Goal: Information Seeking & Learning: Learn about a topic

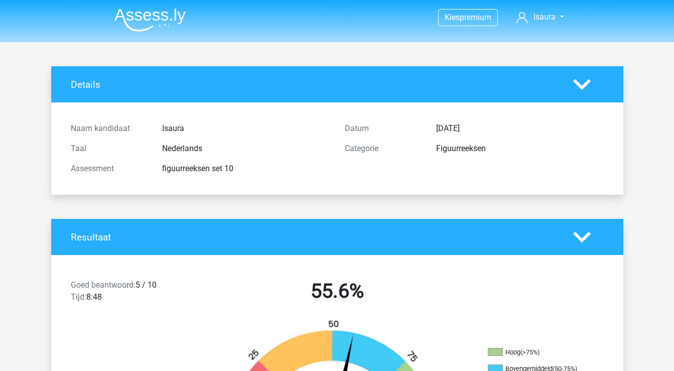
click at [158, 16] on img at bounding box center [149, 20] width 71 height 24
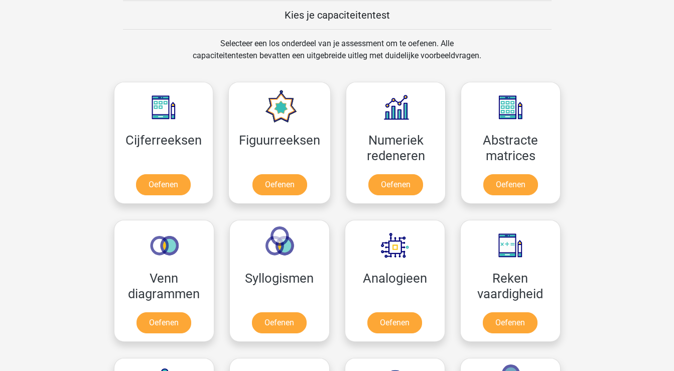
scroll to position [391, 0]
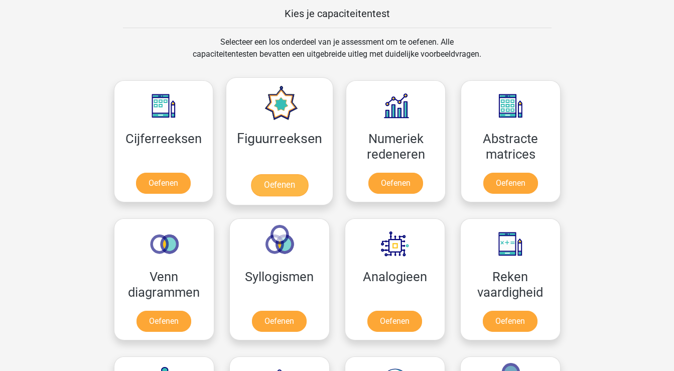
click at [277, 182] on link "Oefenen" at bounding box center [279, 185] width 57 height 22
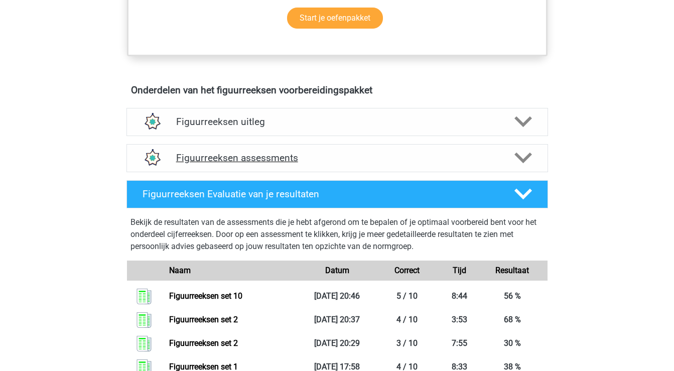
scroll to position [533, 0]
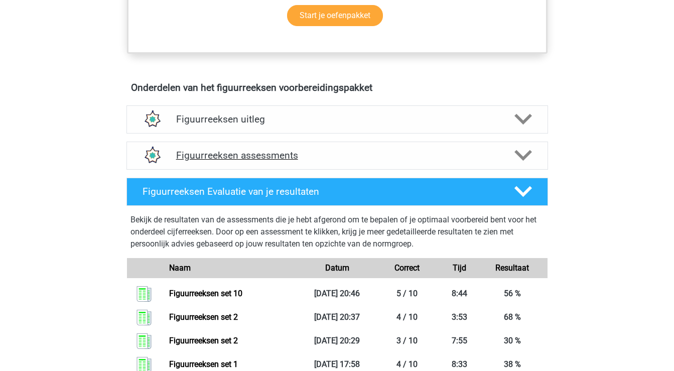
click at [526, 156] on polygon at bounding box center [524, 155] width 18 height 11
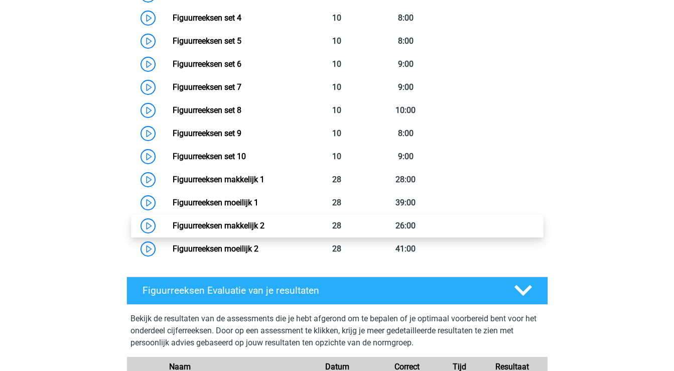
scroll to position [832, 0]
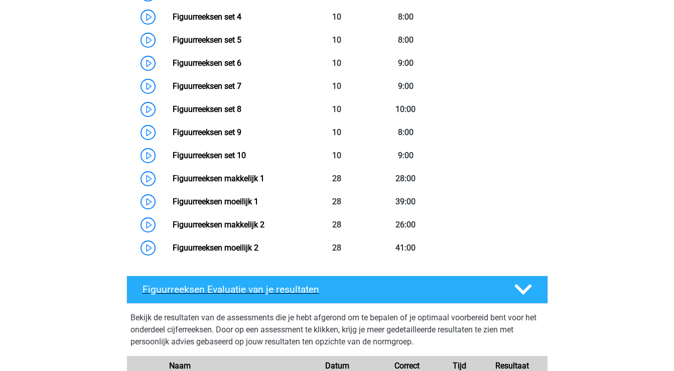
click at [525, 292] on polygon at bounding box center [524, 289] width 18 height 11
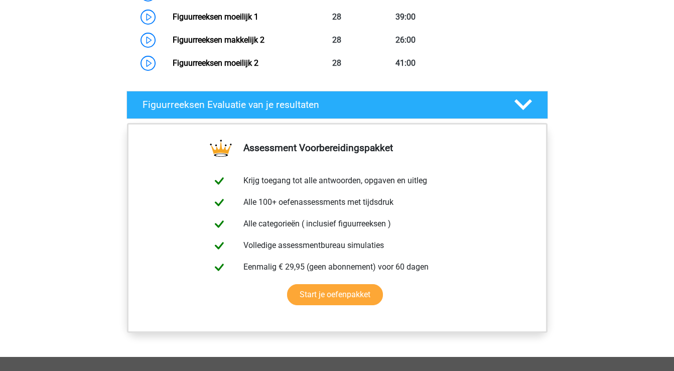
scroll to position [1014, 0]
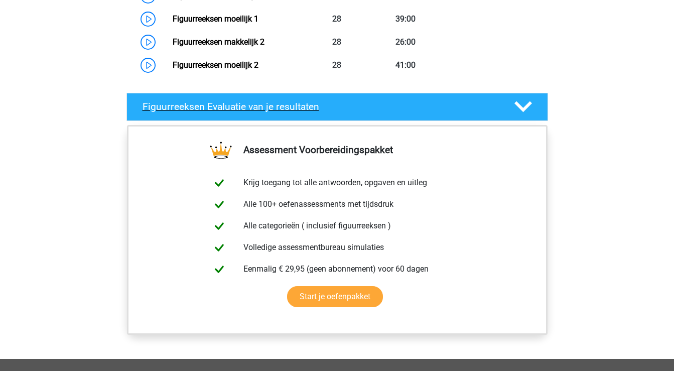
click at [525, 109] on polygon at bounding box center [524, 106] width 18 height 11
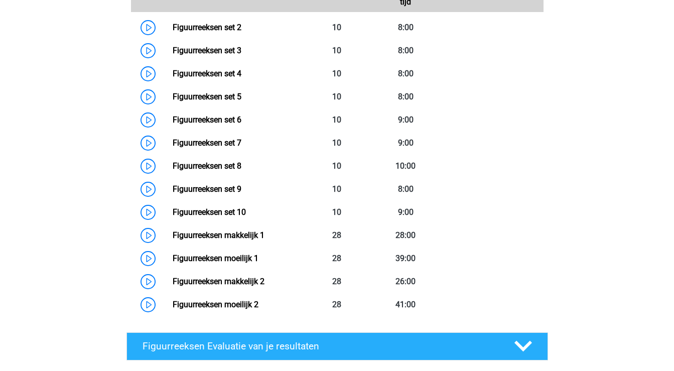
scroll to position [774, 0]
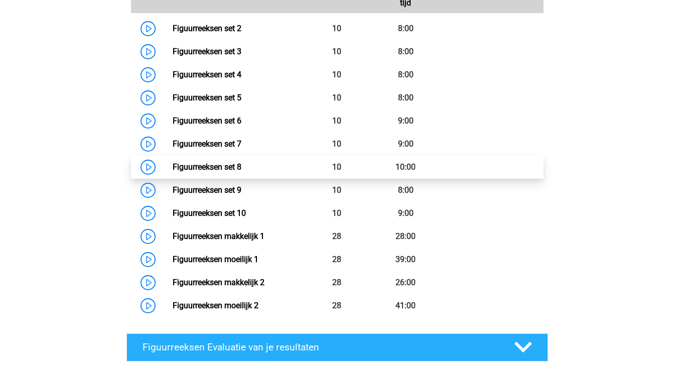
click at [234, 169] on link "Figuurreeksen set 8" at bounding box center [207, 167] width 69 height 10
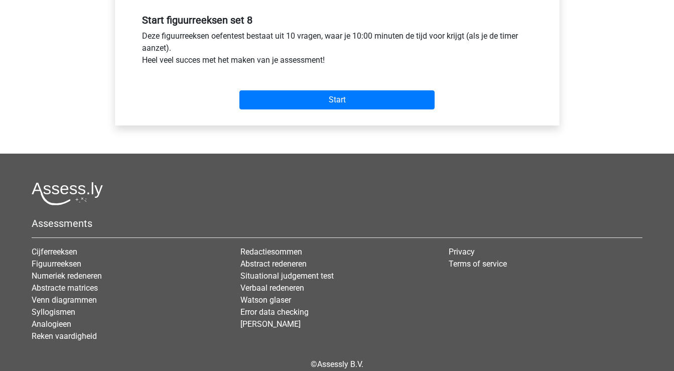
scroll to position [411, 0]
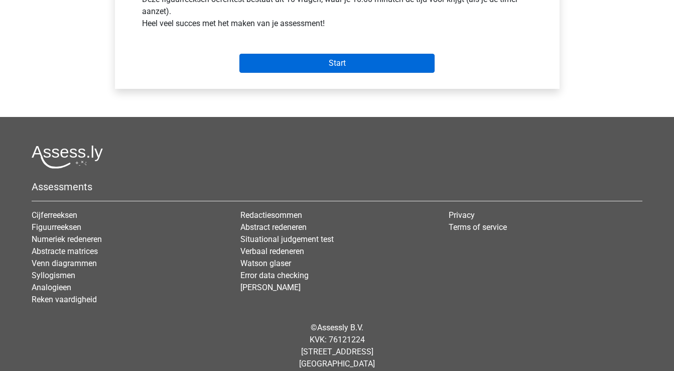
click at [351, 64] on input "Start" at bounding box center [337, 63] width 195 height 19
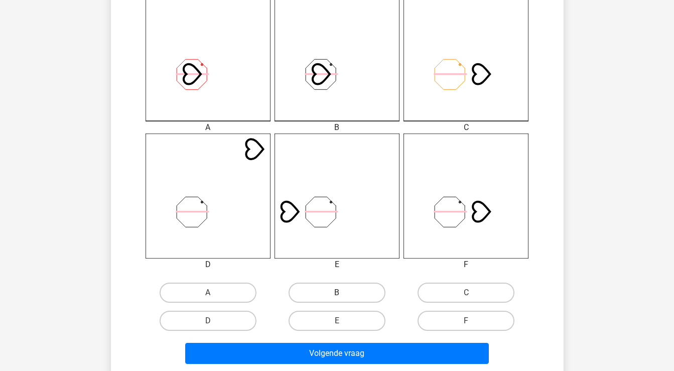
scroll to position [284, 0]
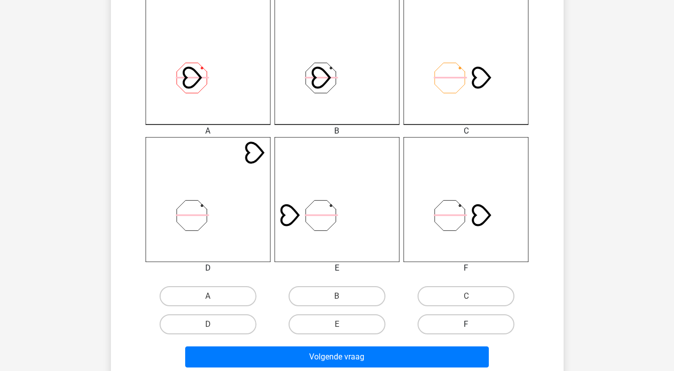
click at [460, 321] on label "F" at bounding box center [466, 324] width 97 height 20
click at [467, 324] on input "F" at bounding box center [470, 327] width 7 height 7
radio input "true"
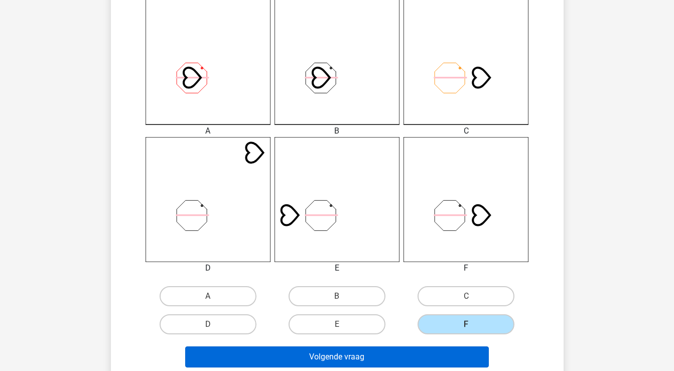
click at [445, 360] on button "Volgende vraag" at bounding box center [337, 357] width 304 height 21
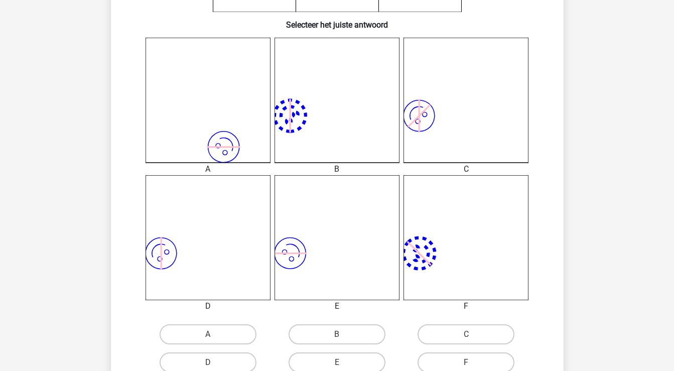
scroll to position [249, 0]
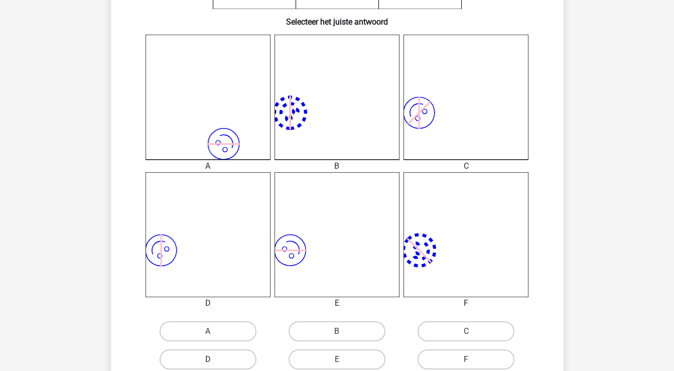
click at [244, 358] on label "D" at bounding box center [208, 360] width 97 height 20
click at [214, 360] on input "D" at bounding box center [211, 363] width 7 height 7
radio input "true"
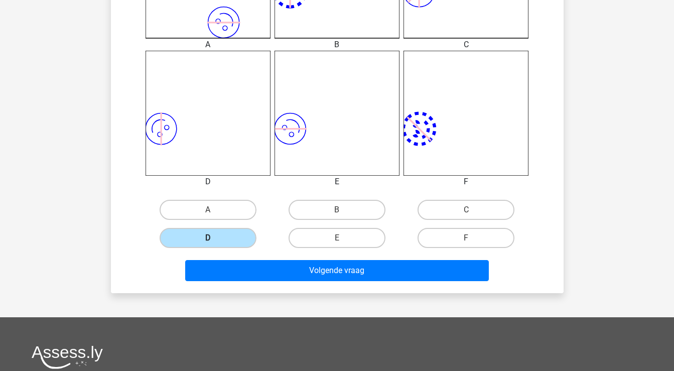
scroll to position [394, 0]
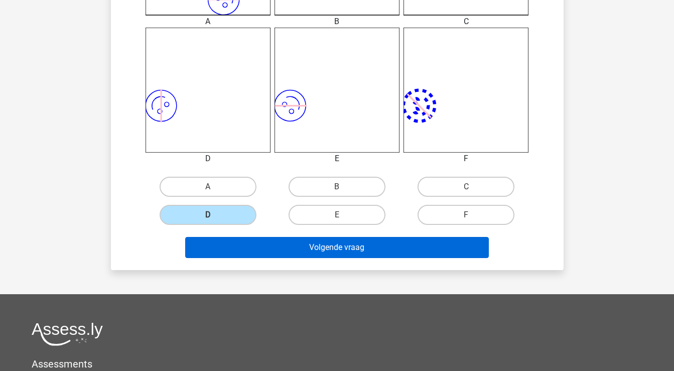
click at [283, 249] on button "Volgende vraag" at bounding box center [337, 247] width 304 height 21
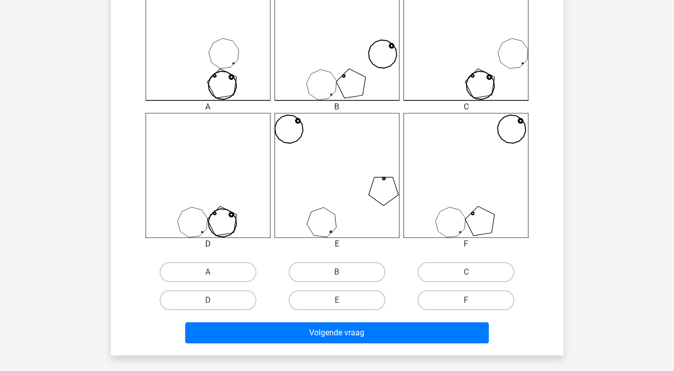
scroll to position [309, 0]
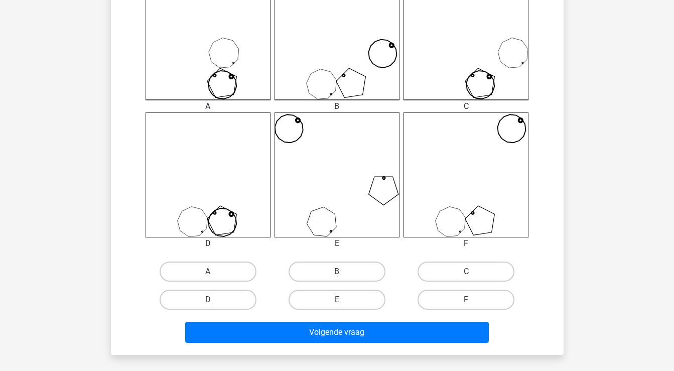
click at [353, 271] on label "B" at bounding box center [337, 272] width 97 height 20
click at [343, 272] on input "B" at bounding box center [340, 275] width 7 height 7
radio input "true"
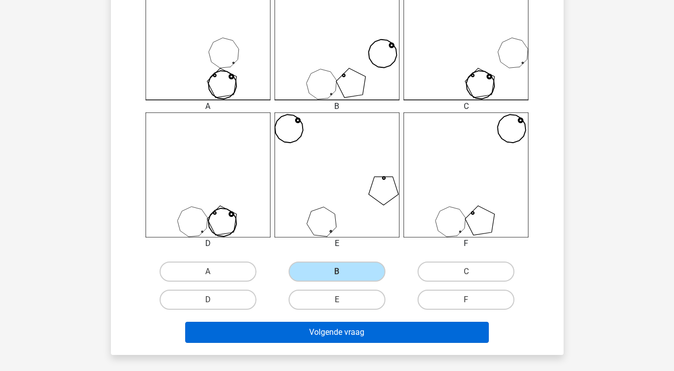
click at [347, 336] on button "Volgende vraag" at bounding box center [337, 332] width 304 height 21
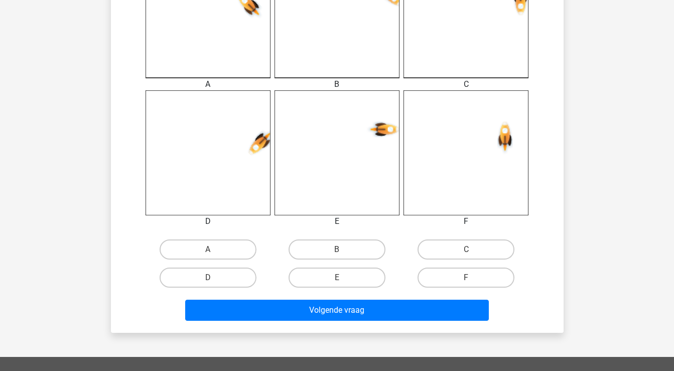
scroll to position [341, 0]
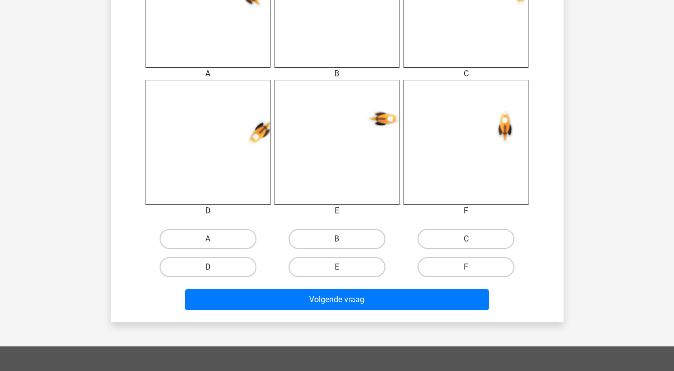
click at [235, 268] on label "D" at bounding box center [208, 267] width 97 height 20
click at [214, 268] on input "D" at bounding box center [211, 270] width 7 height 7
radio input "true"
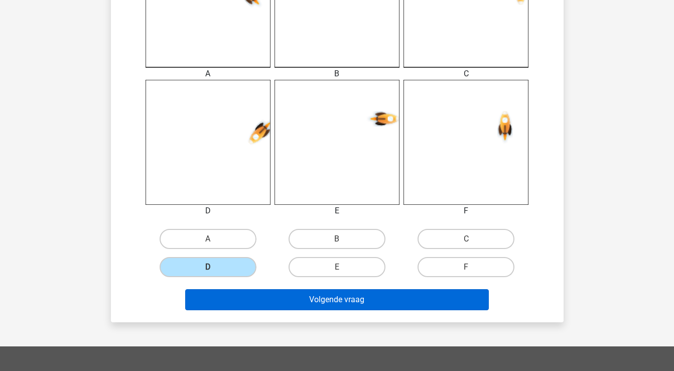
click at [246, 300] on button "Volgende vraag" at bounding box center [337, 299] width 304 height 21
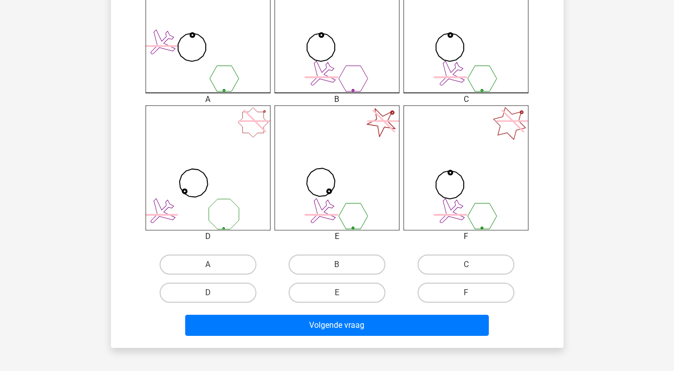
scroll to position [317, 0]
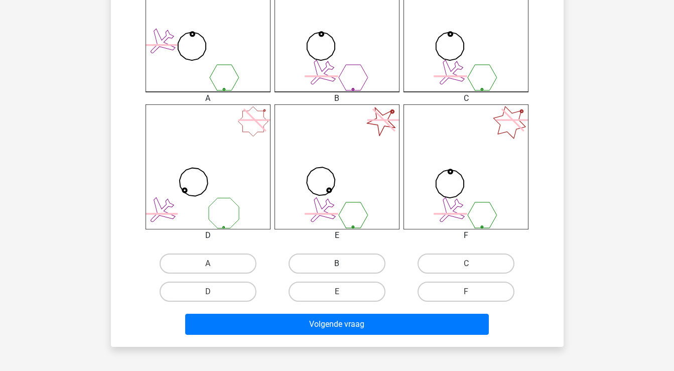
click at [357, 265] on label "B" at bounding box center [337, 264] width 97 height 20
click at [343, 265] on input "B" at bounding box center [340, 267] width 7 height 7
radio input "true"
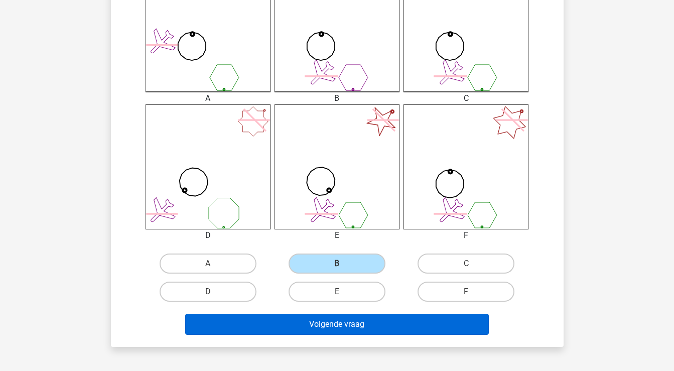
click at [358, 322] on button "Volgende vraag" at bounding box center [337, 324] width 304 height 21
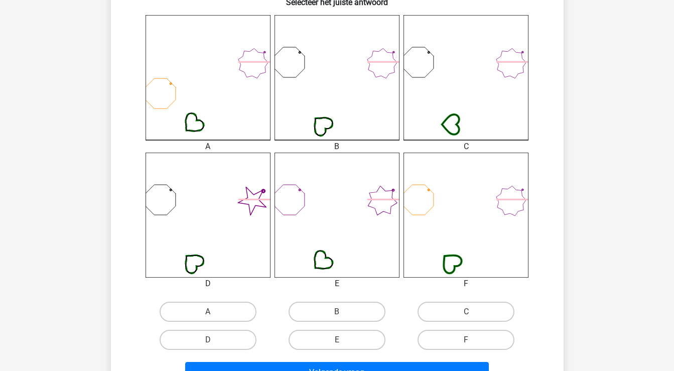
scroll to position [392, 0]
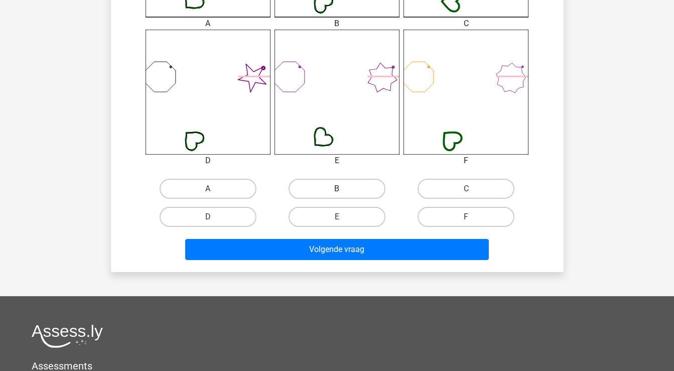
click at [357, 191] on label "B" at bounding box center [337, 189] width 97 height 20
click at [343, 191] on input "B" at bounding box center [340, 192] width 7 height 7
radio input "true"
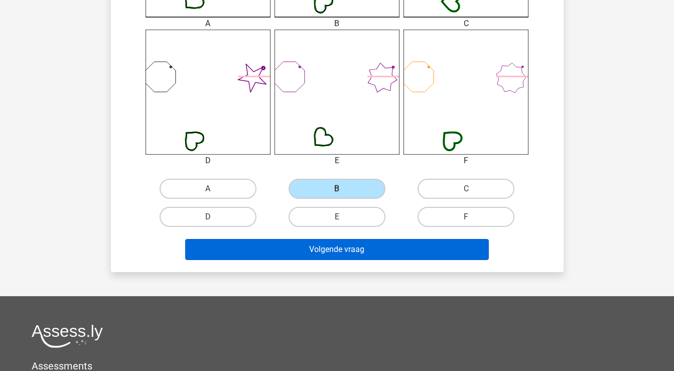
click at [340, 251] on button "Volgende vraag" at bounding box center [337, 249] width 304 height 21
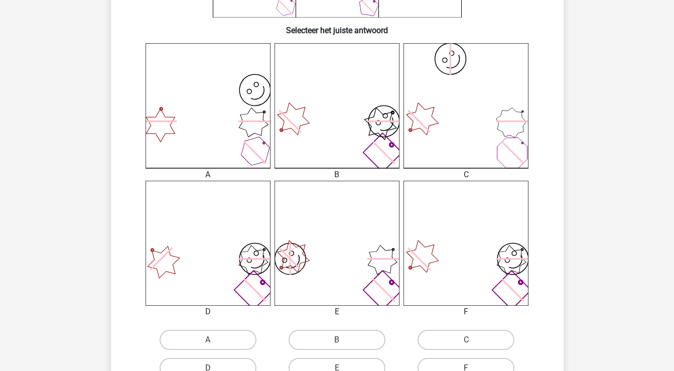
scroll to position [242, 0]
click at [337, 363] on label "E" at bounding box center [337, 367] width 97 height 20
click at [337, 367] on input "E" at bounding box center [340, 370] width 7 height 7
radio input "true"
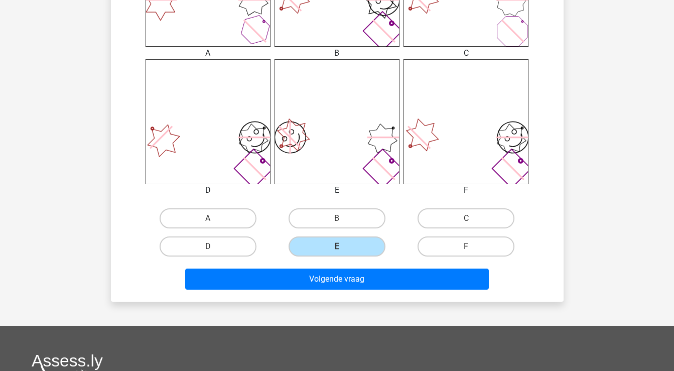
scroll to position [397, 0]
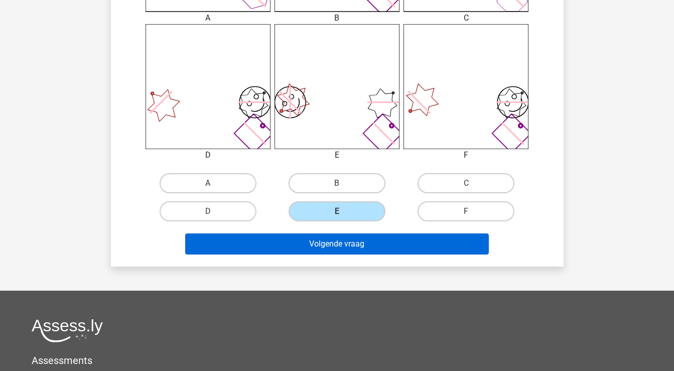
click at [368, 241] on button "Volgende vraag" at bounding box center [337, 244] width 304 height 21
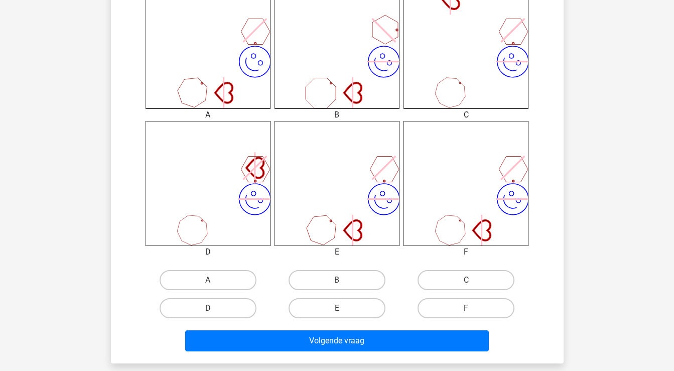
scroll to position [302, 0]
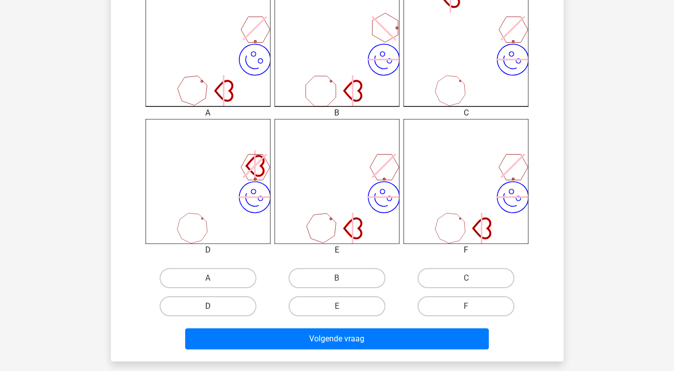
click at [206, 307] on label "D" at bounding box center [208, 306] width 97 height 20
click at [208, 307] on input "D" at bounding box center [211, 309] width 7 height 7
radio input "true"
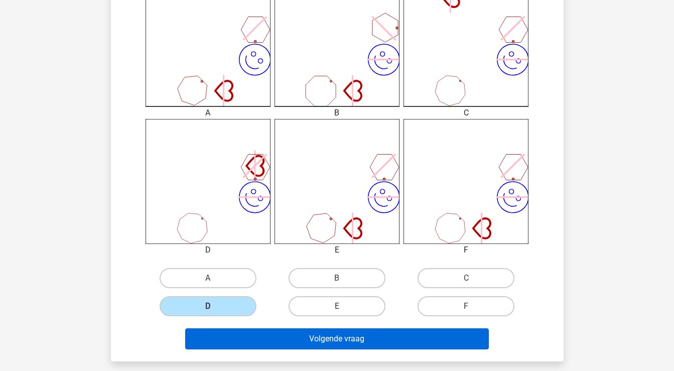
click at [225, 337] on button "Volgende vraag" at bounding box center [337, 338] width 304 height 21
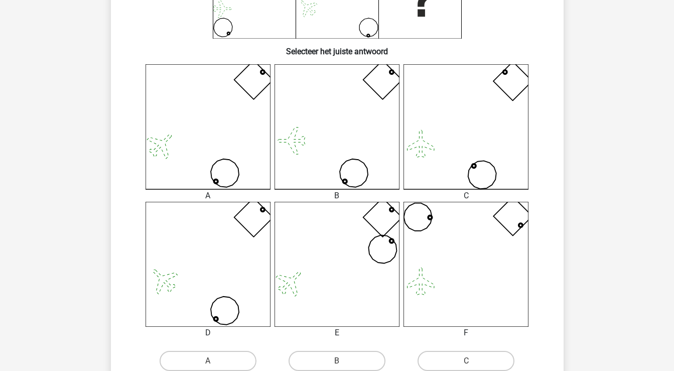
scroll to position [243, 0]
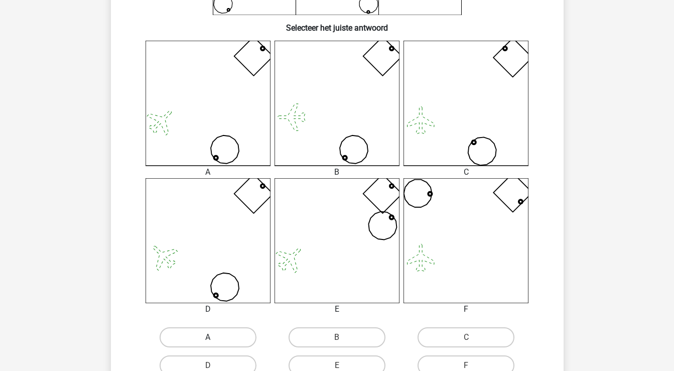
click at [247, 338] on label "A" at bounding box center [208, 337] width 97 height 20
click at [214, 338] on input "A" at bounding box center [211, 340] width 7 height 7
radio input "true"
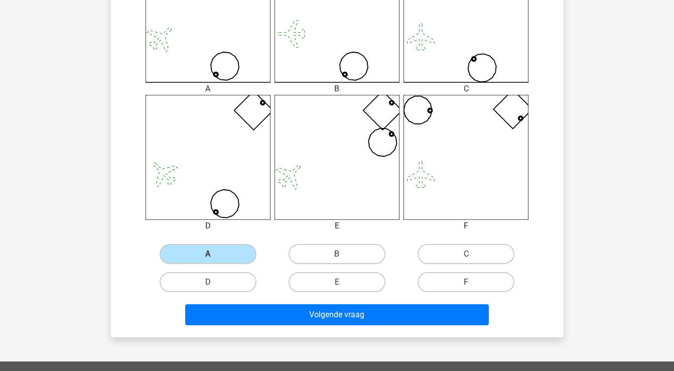
scroll to position [327, 0]
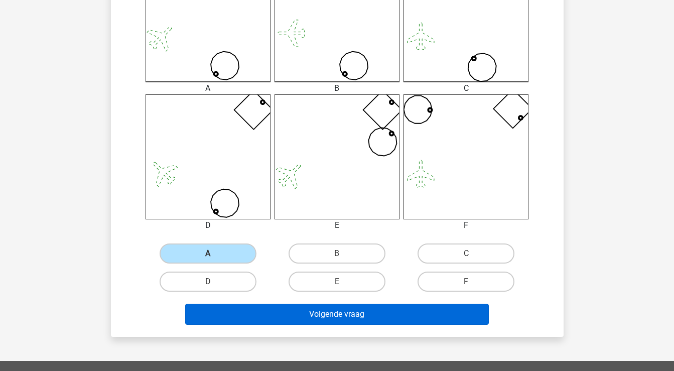
click at [272, 313] on button "Volgende vraag" at bounding box center [337, 314] width 304 height 21
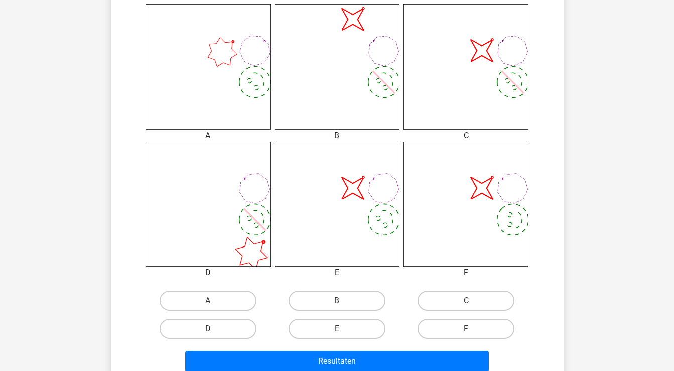
scroll to position [285, 0]
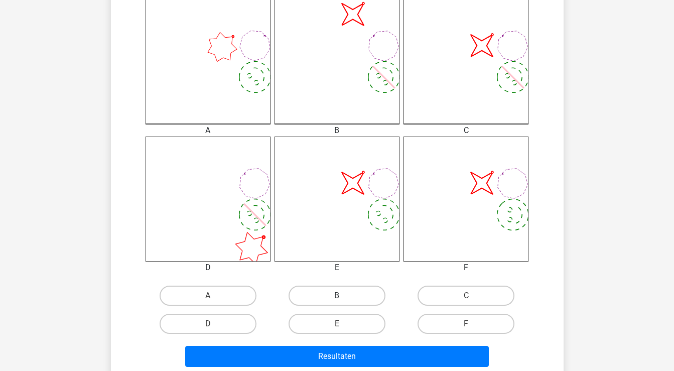
click at [352, 292] on label "B" at bounding box center [337, 296] width 97 height 20
click at [343, 296] on input "B" at bounding box center [340, 299] width 7 height 7
radio input "true"
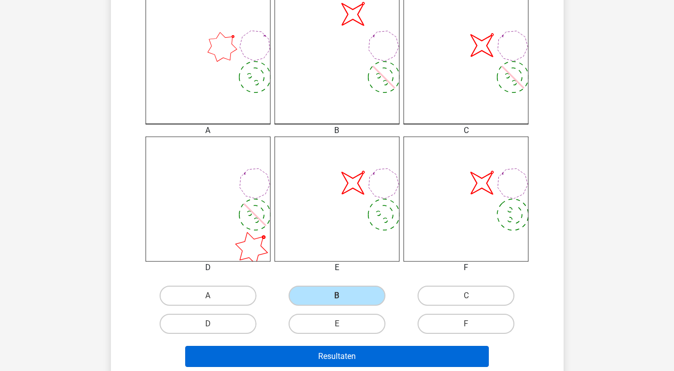
click at [329, 356] on button "Resultaten" at bounding box center [337, 356] width 304 height 21
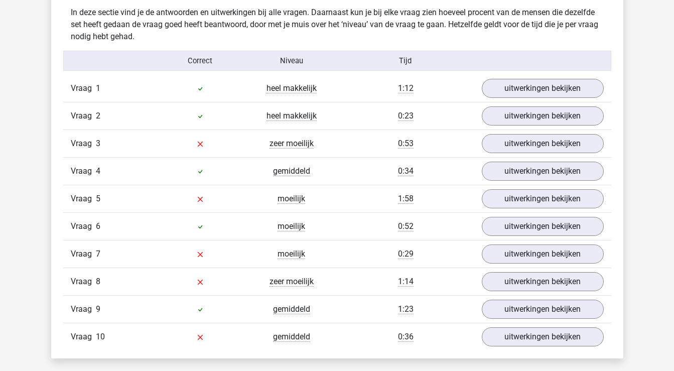
scroll to position [793, 0]
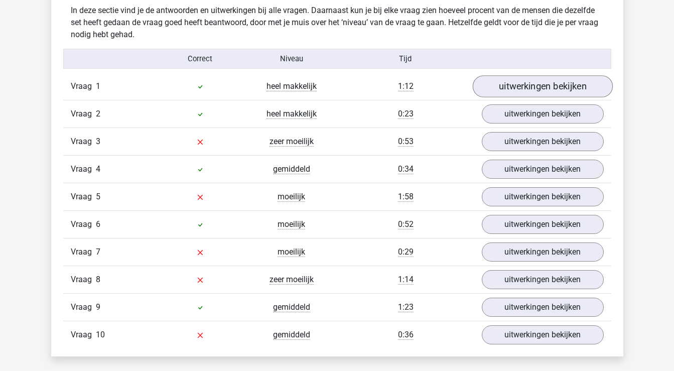
click at [537, 81] on link "uitwerkingen bekijken" at bounding box center [543, 86] width 140 height 22
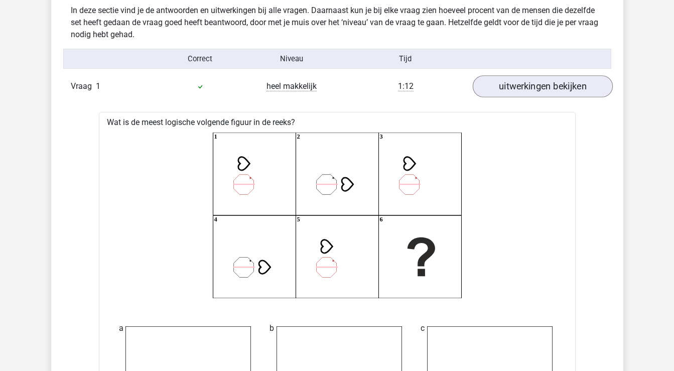
click at [537, 83] on link "uitwerkingen bekijken" at bounding box center [543, 86] width 140 height 22
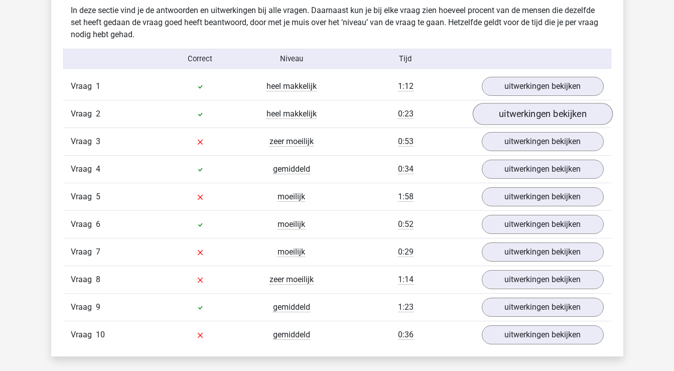
click at [534, 113] on link "uitwerkingen bekijken" at bounding box center [543, 114] width 140 height 22
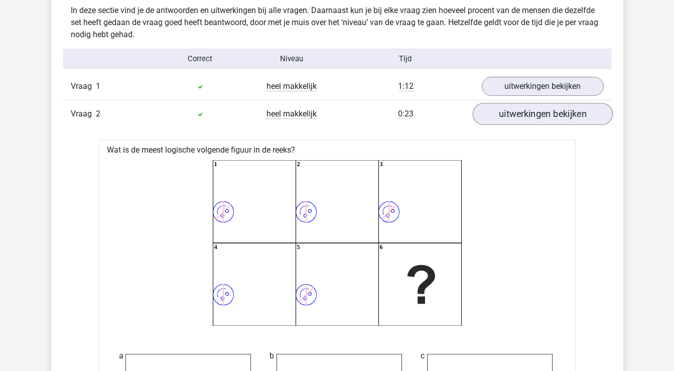
click at [534, 113] on link "uitwerkingen bekijken" at bounding box center [543, 114] width 140 height 22
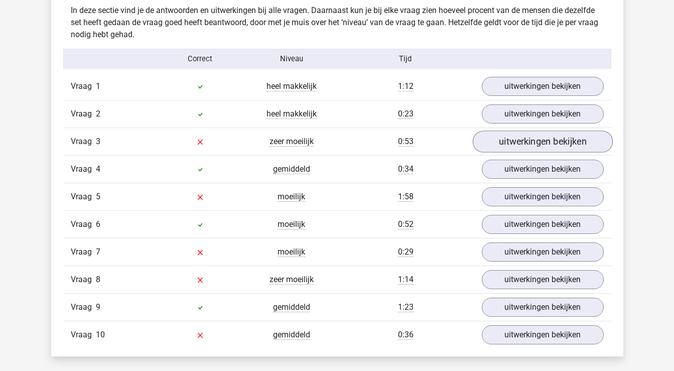
click at [528, 142] on link "uitwerkingen bekijken" at bounding box center [543, 142] width 140 height 22
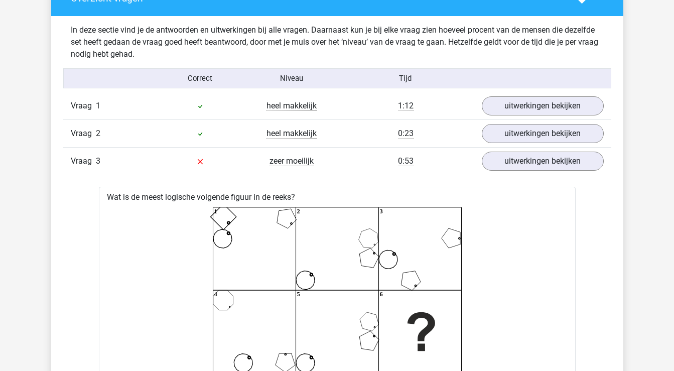
scroll to position [766, 0]
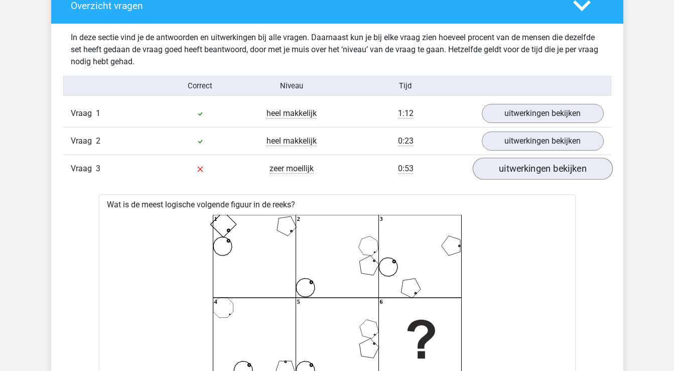
click at [534, 166] on link "uitwerkingen bekijken" at bounding box center [543, 169] width 140 height 22
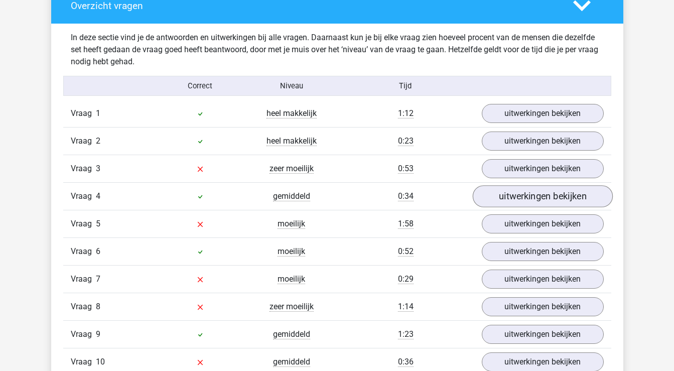
click at [531, 201] on link "uitwerkingen bekijken" at bounding box center [543, 196] width 140 height 22
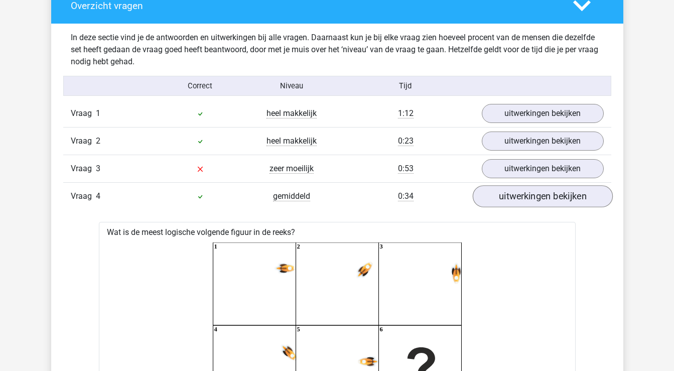
click at [531, 201] on link "uitwerkingen bekijken" at bounding box center [543, 196] width 140 height 22
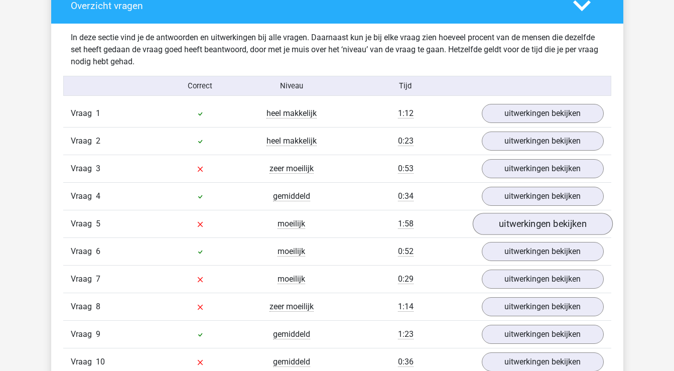
click at [532, 224] on link "uitwerkingen bekijken" at bounding box center [543, 224] width 140 height 22
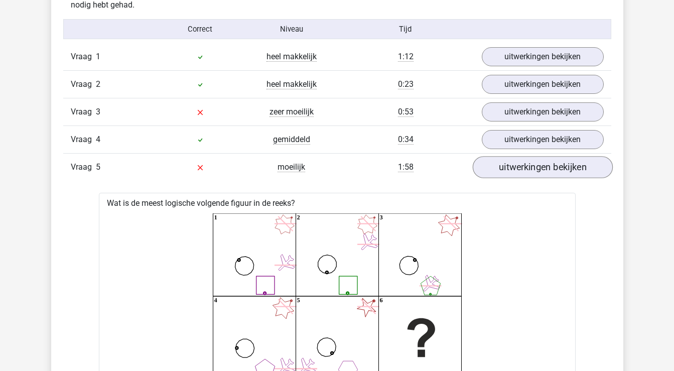
scroll to position [825, 0]
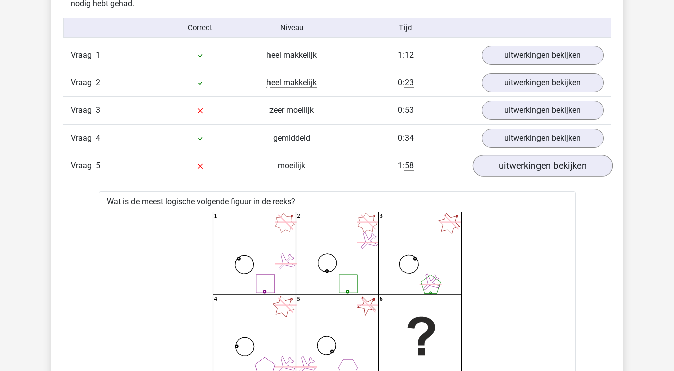
click at [541, 167] on link "uitwerkingen bekijken" at bounding box center [543, 166] width 140 height 22
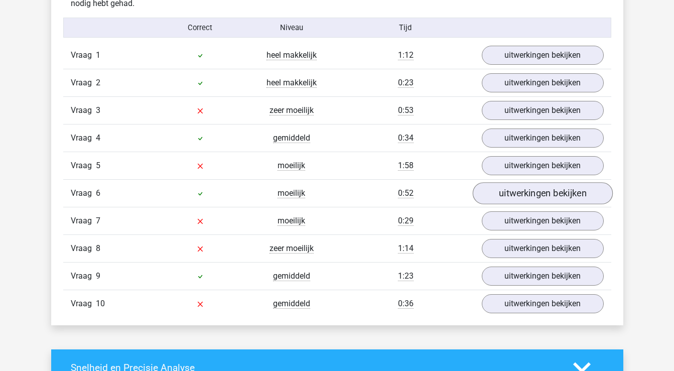
click at [537, 194] on link "uitwerkingen bekijken" at bounding box center [543, 193] width 140 height 22
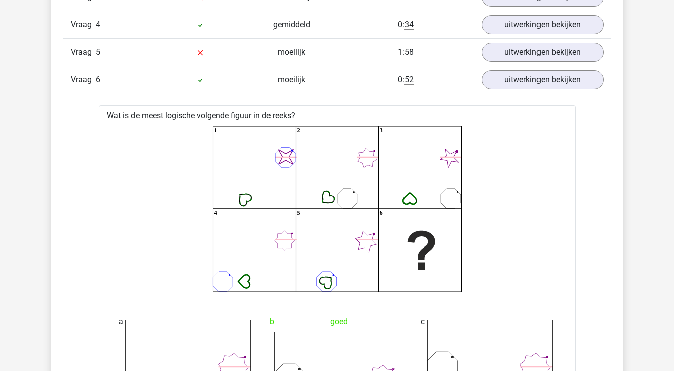
scroll to position [934, 0]
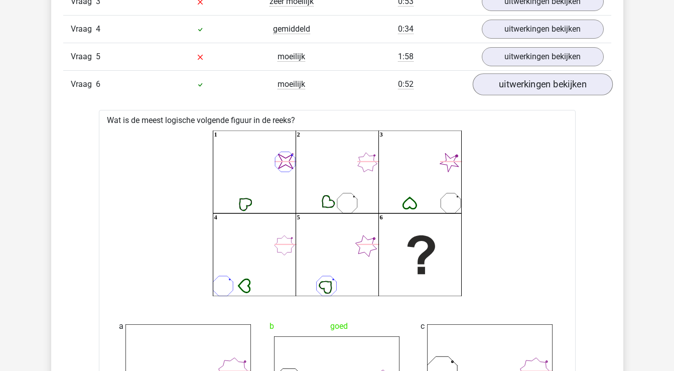
click at [553, 91] on link "uitwerkingen bekijken" at bounding box center [543, 84] width 140 height 22
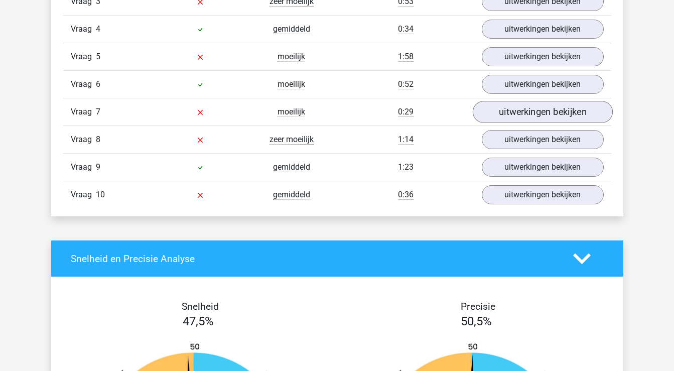
click at [549, 117] on link "uitwerkingen bekijken" at bounding box center [543, 112] width 140 height 22
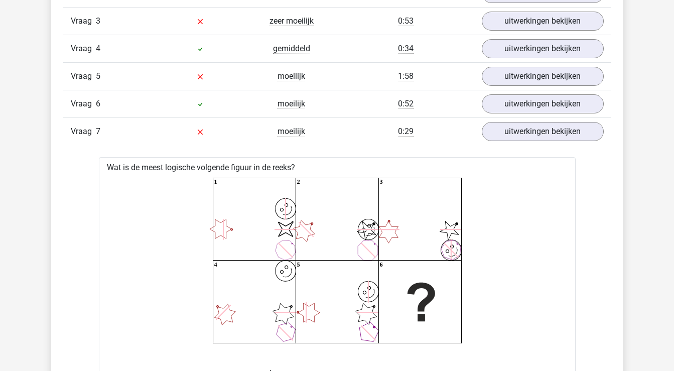
scroll to position [950, 0]
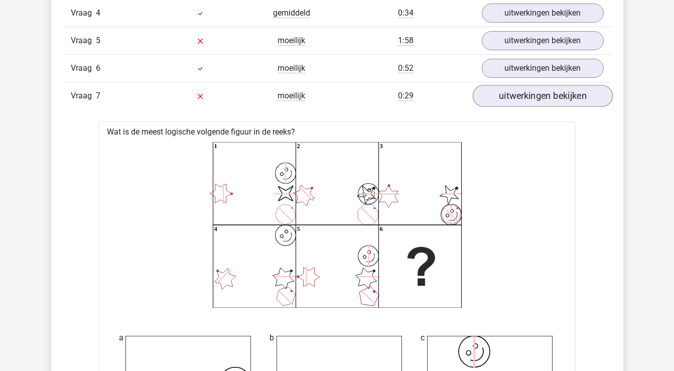
click at [545, 98] on link "uitwerkingen bekijken" at bounding box center [543, 96] width 140 height 22
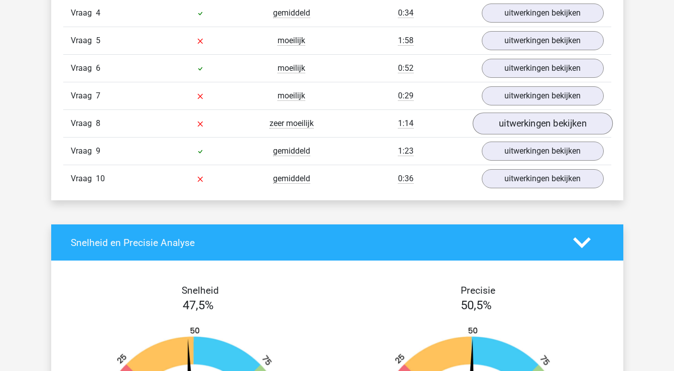
click at [541, 123] on link "uitwerkingen bekijken" at bounding box center [543, 123] width 140 height 22
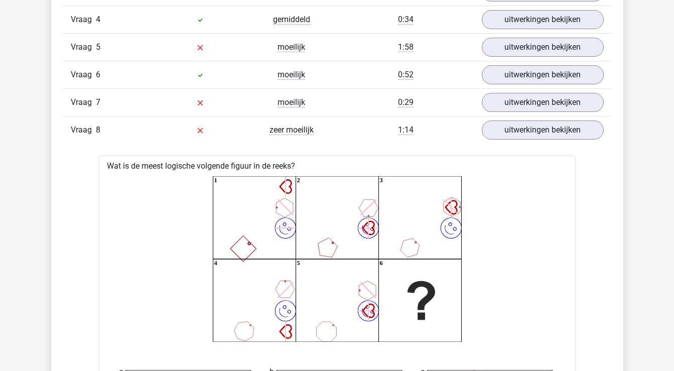
scroll to position [940, 0]
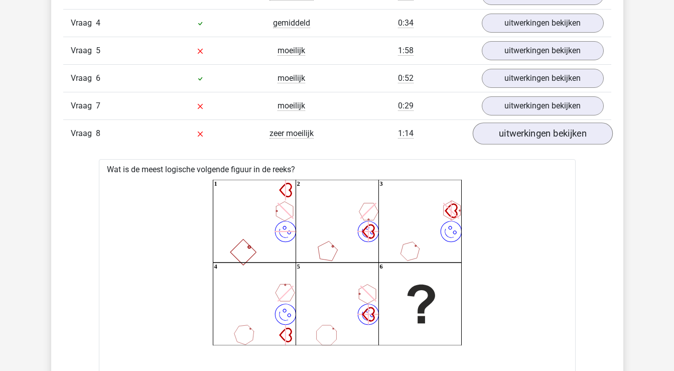
click at [510, 131] on link "uitwerkingen bekijken" at bounding box center [543, 134] width 140 height 22
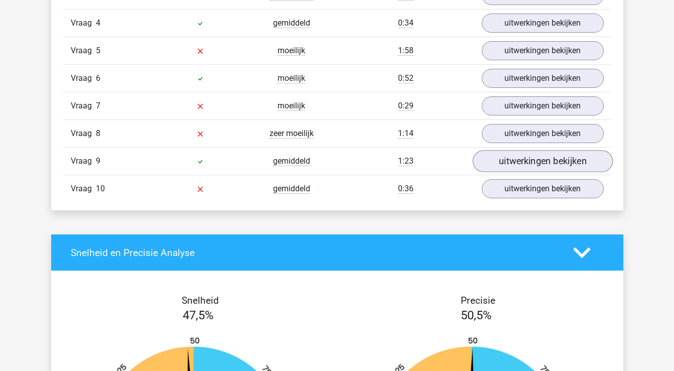
click at [516, 167] on link "uitwerkingen bekijken" at bounding box center [543, 161] width 140 height 22
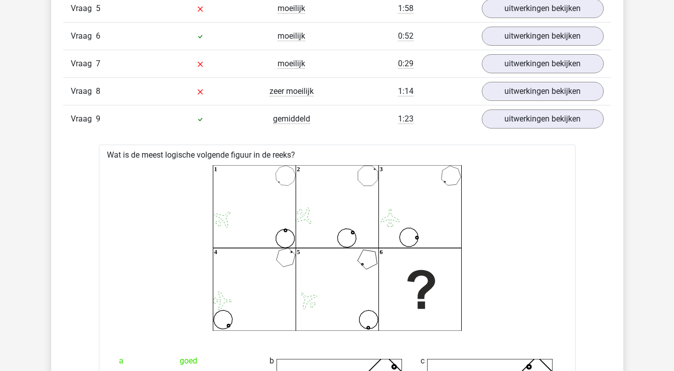
scroll to position [978, 0]
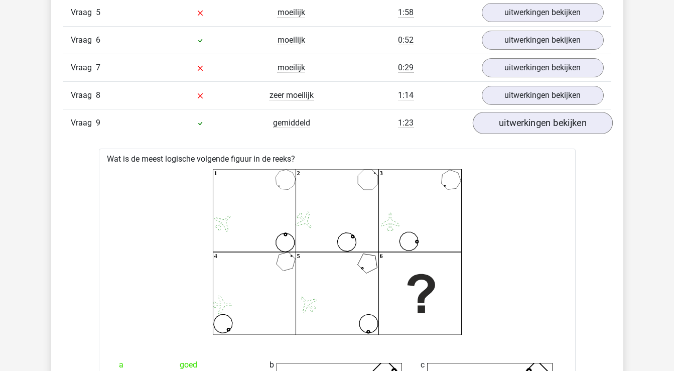
click at [539, 125] on link "uitwerkingen bekijken" at bounding box center [543, 123] width 140 height 22
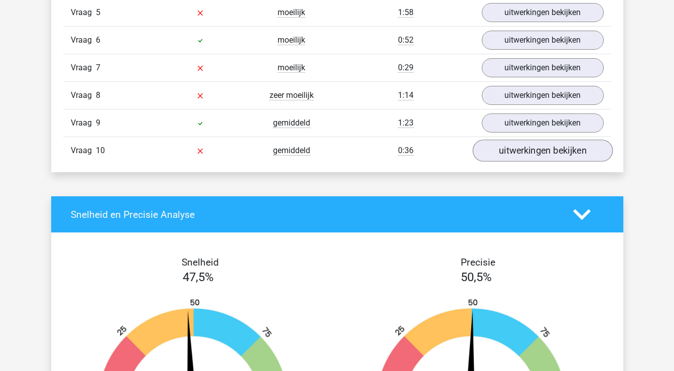
click at [528, 156] on link "uitwerkingen bekijken" at bounding box center [543, 151] width 140 height 22
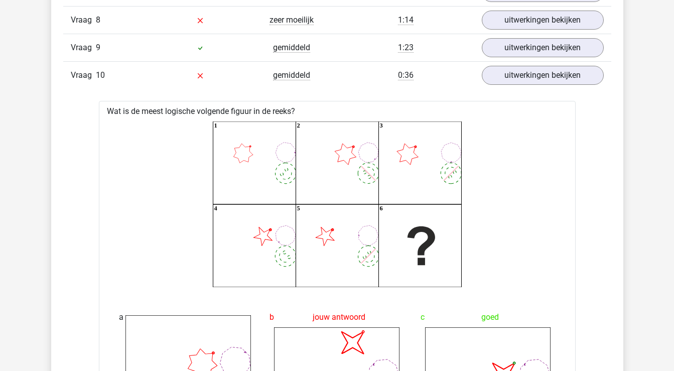
scroll to position [1103, 0]
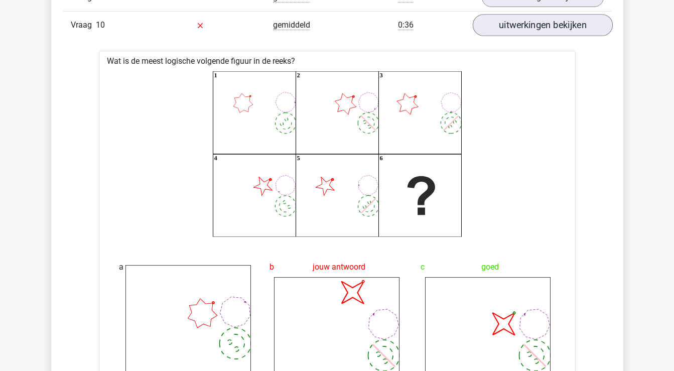
click at [586, 30] on link "uitwerkingen bekijken" at bounding box center [543, 25] width 140 height 22
